Goal: Information Seeking & Learning: Learn about a topic

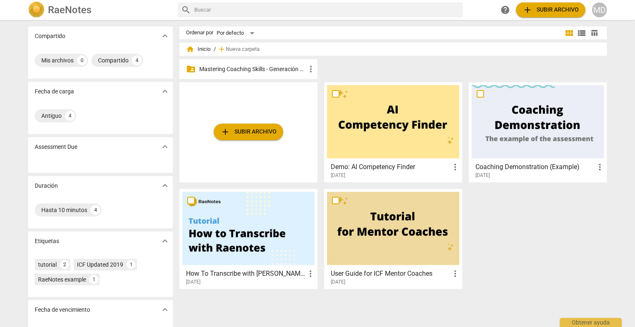
click at [247, 70] on p "Mastering Coaching Skills - Generación 31" at bounding box center [252, 69] width 107 height 9
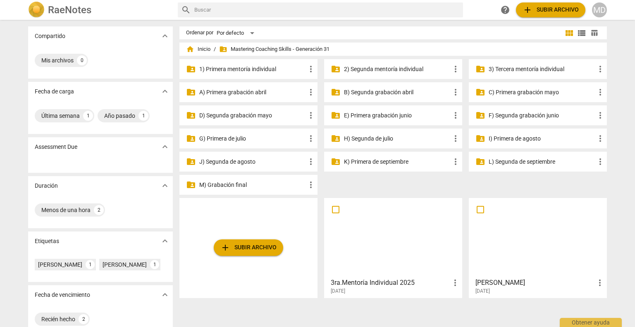
click at [508, 66] on p "3) Tercera mentoría individual" at bounding box center [542, 69] width 107 height 9
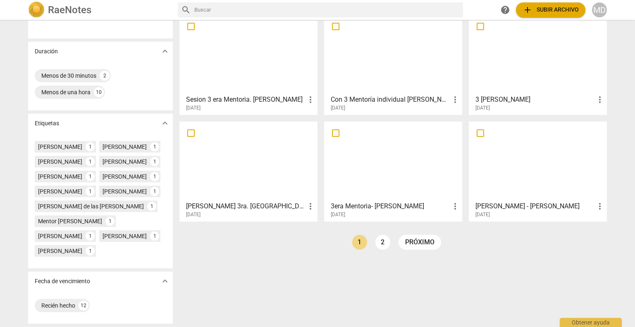
scroll to position [165, 0]
click at [379, 235] on link "2" at bounding box center [382, 242] width 15 height 15
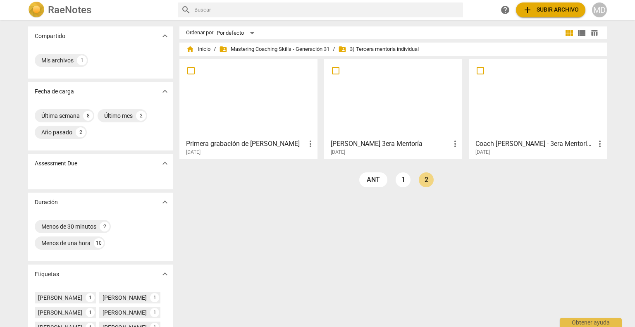
click at [250, 113] on div at bounding box center [248, 98] width 132 height 73
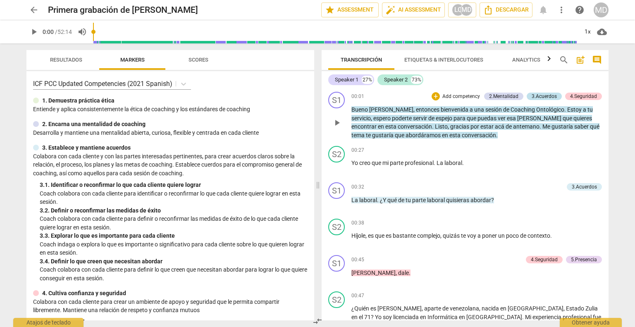
click at [542, 99] on div "3.Acuerdos" at bounding box center [543, 96] width 25 height 7
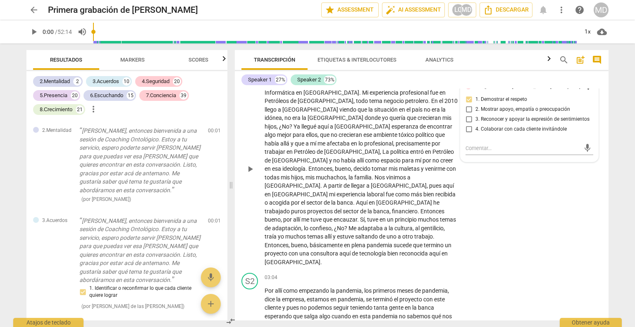
scroll to position [248, 0]
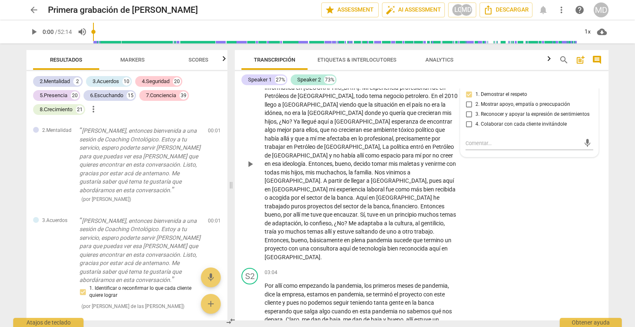
click at [500, 196] on div "S2 play_arrow pause 00:47 + Add competency keyboard_arrow_right ¿Quién es [PERS…" at bounding box center [422, 157] width 374 height 215
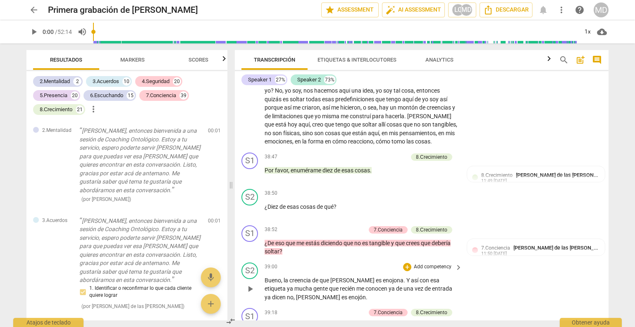
scroll to position [4629, 0]
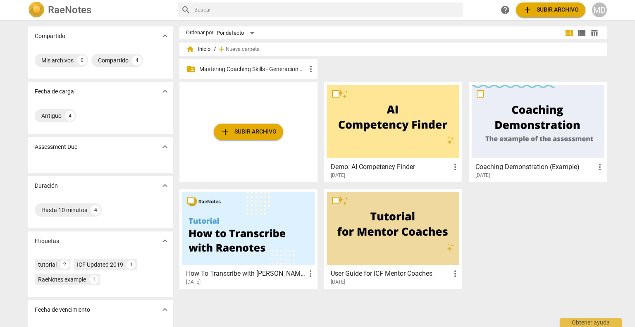
click at [248, 71] on p "Mastering Coaching Skills - Generación 31" at bounding box center [252, 69] width 107 height 9
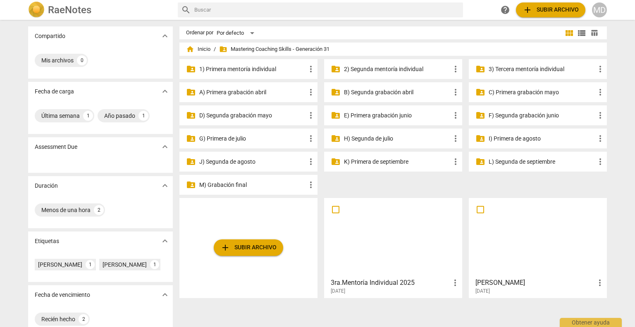
click at [521, 73] on div "folder_shared 3) Tercera mentoría individual more_vert" at bounding box center [538, 69] width 138 height 20
click at [521, 71] on p "3) Tercera mentoría individual" at bounding box center [542, 69] width 107 height 9
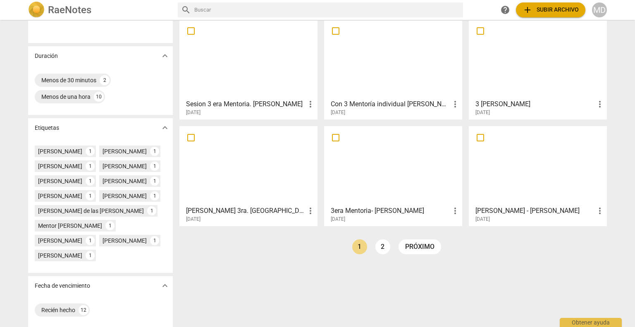
scroll to position [165, 0]
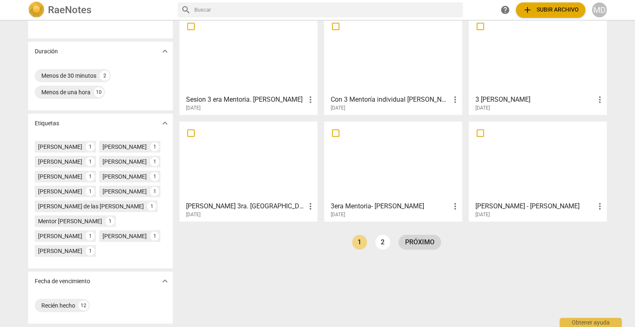
click at [410, 235] on link "próximo" at bounding box center [419, 242] width 43 height 15
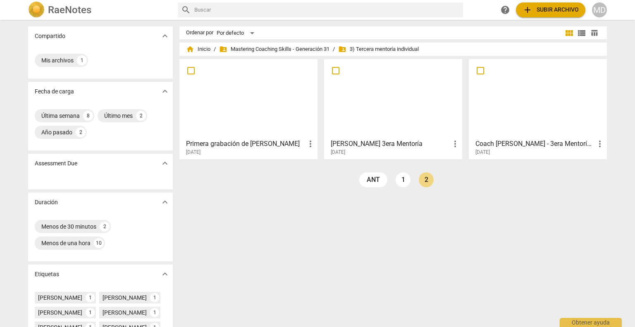
click at [254, 132] on div at bounding box center [248, 98] width 132 height 73
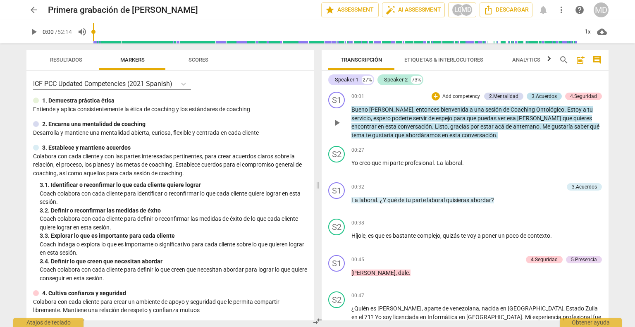
click at [542, 96] on div "3.Acuerdos" at bounding box center [543, 96] width 25 height 7
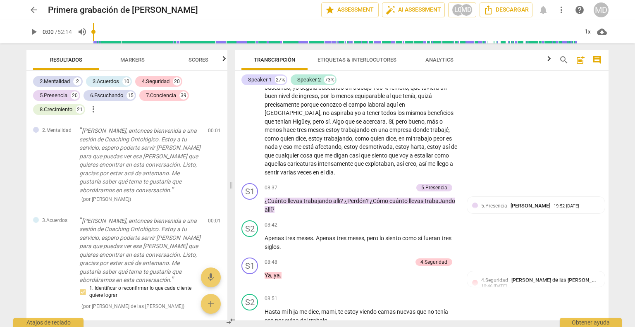
scroll to position [909, 0]
